Goal: Information Seeking & Learning: Learn about a topic

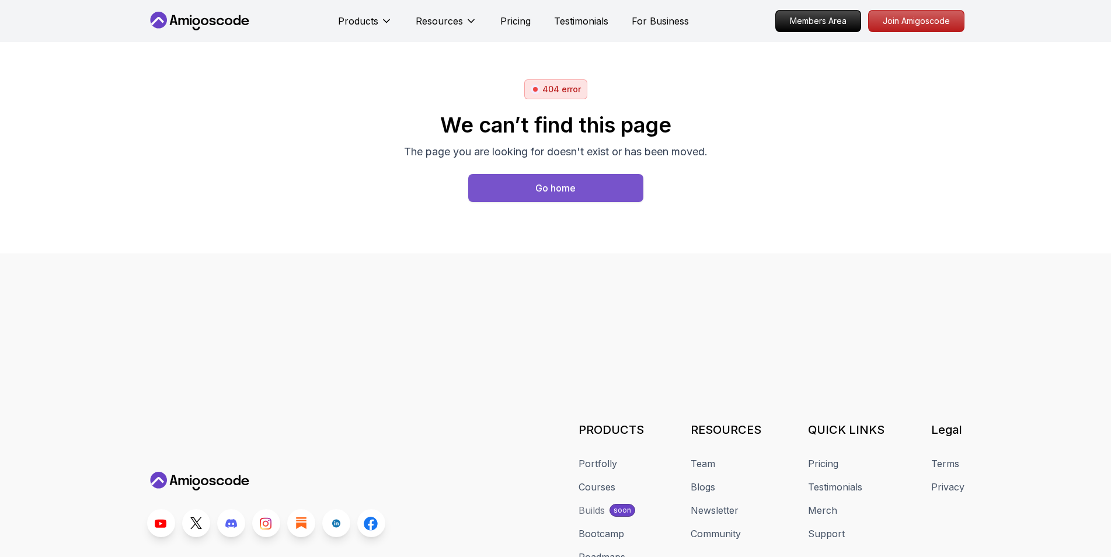
click at [555, 188] on div "Go home" at bounding box center [555, 188] width 40 height 14
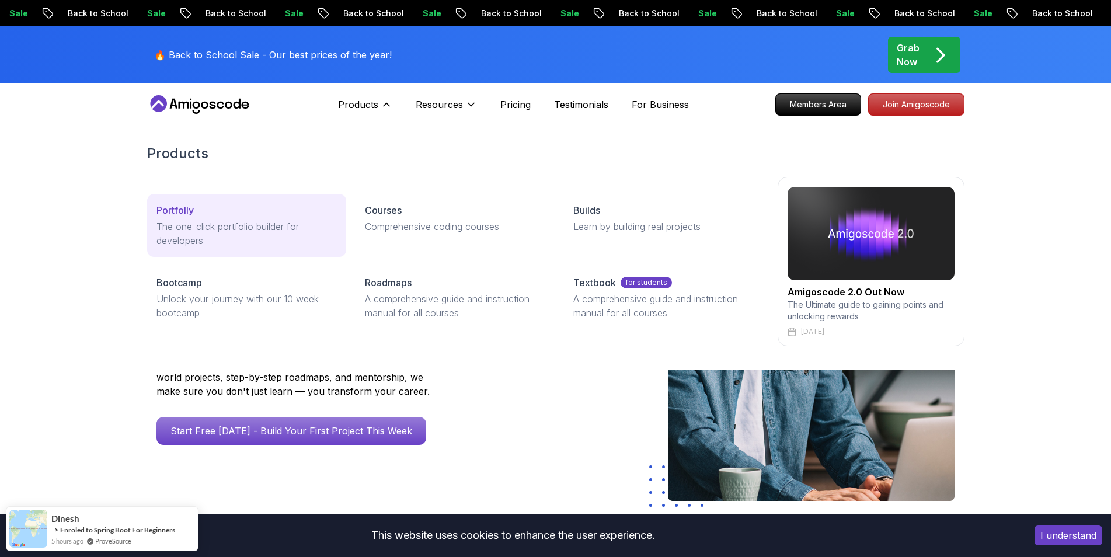
click at [229, 231] on p "The one-click portfolio builder for developers" at bounding box center [246, 234] width 180 height 28
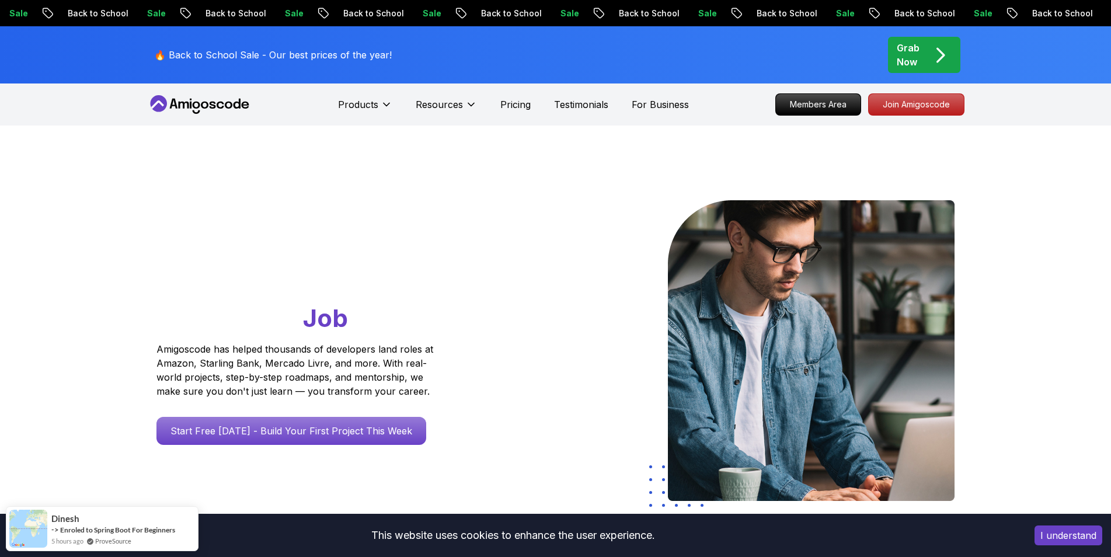
click at [139, 276] on div "Go From Learning to Hired: Master Java, Spring Boot & Cloud Skills That Get You…" at bounding box center [555, 413] width 1111 height 574
click at [146, 268] on div "Go From Learning to Hired: Master Java, Spring Boot & Cloud Skills That Get You…" at bounding box center [555, 413] width 1111 height 574
click at [513, 94] on div "Products Resources Pricing Testimonials For Business" at bounding box center [513, 104] width 351 height 23
click at [509, 102] on p "Pricing" at bounding box center [515, 105] width 30 height 14
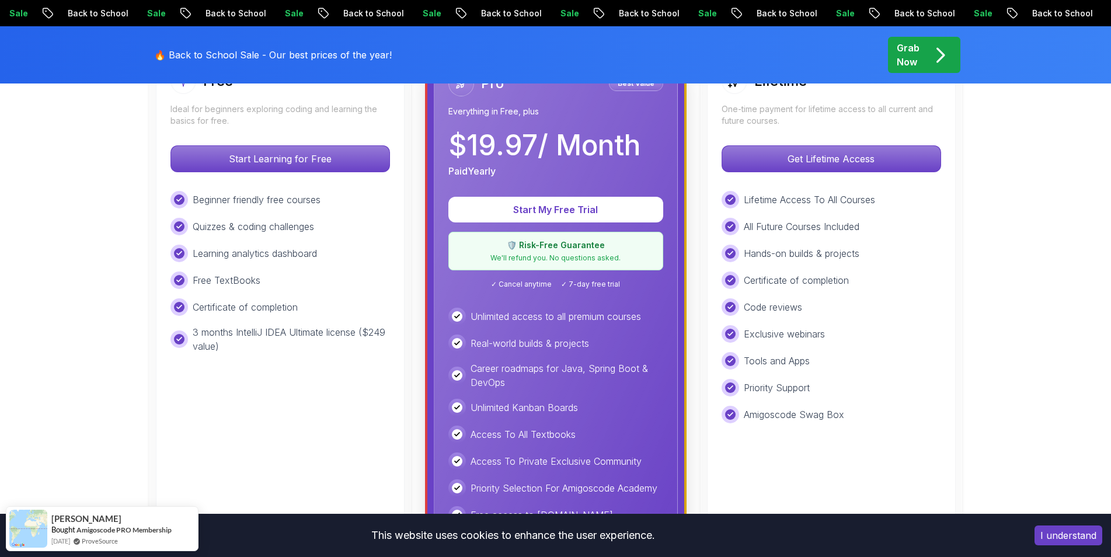
scroll to position [409, 0]
